Goal: Task Accomplishment & Management: Use online tool/utility

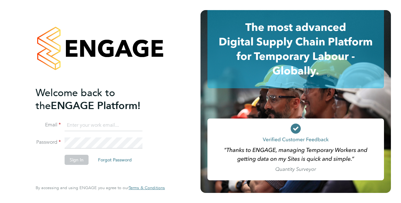
type input "[PERSON_NAME][EMAIL_ADDRESS][PERSON_NAME][DOMAIN_NAME]"
click at [75, 159] on button "Sign In" at bounding box center [77, 160] width 24 height 10
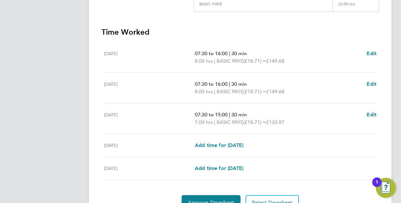
scroll to position [190, 0]
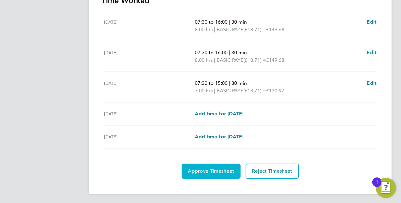
click at [222, 170] on span "Approve Timesheet" at bounding box center [211, 171] width 46 height 6
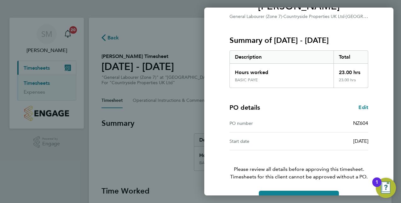
scroll to position [80, 0]
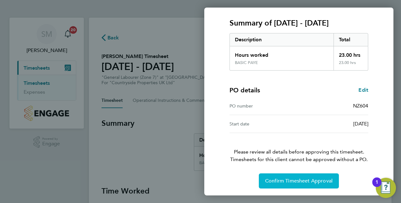
click at [303, 180] on span "Confirm Timesheet Approval" at bounding box center [298, 181] width 67 height 6
